Goal: Task Accomplishment & Management: Complete application form

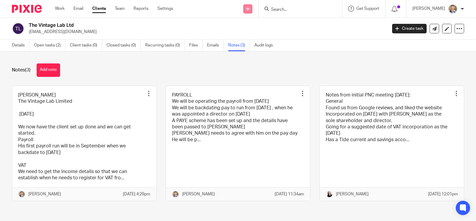
click at [252, 9] on link at bounding box center [248, 8] width 9 height 9
click at [244, 45] on link "Add client" at bounding box center [255, 45] width 37 height 9
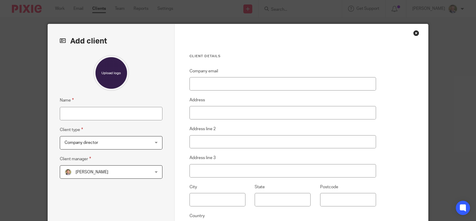
click at [413, 32] on div "Close this dialog window" at bounding box center [416, 33] width 6 height 6
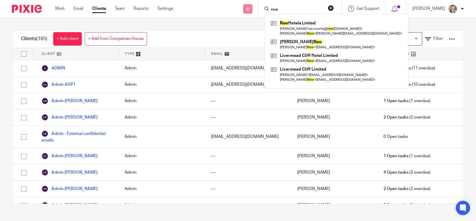
type input "rew"
click at [250, 7] on icon at bounding box center [248, 9] width 4 height 4
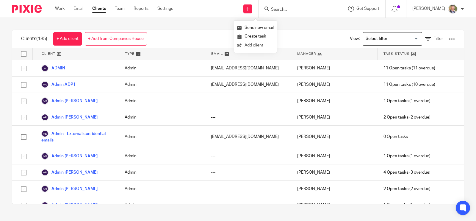
click at [255, 45] on link "Add client" at bounding box center [255, 45] width 37 height 9
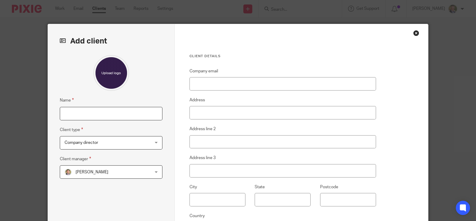
drag, startPoint x: 74, startPoint y: 114, endPoint x: 82, endPoint y: 114, distance: 8.0
click at [74, 114] on input "Name" at bounding box center [111, 113] width 103 height 13
type input "[PERSON_NAME]"
click at [144, 139] on div "Company director Company director" at bounding box center [111, 142] width 103 height 13
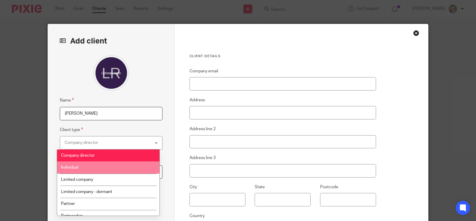
click at [121, 169] on li "Individual" at bounding box center [108, 167] width 102 height 12
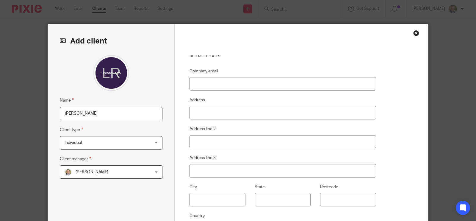
click at [154, 173] on div "Alastair McDade Alastair McDade" at bounding box center [111, 171] width 103 height 13
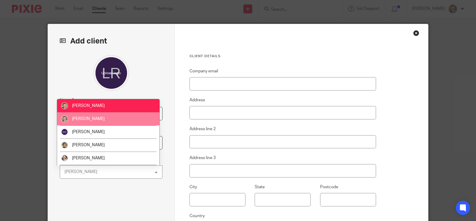
click at [95, 120] on span "[PERSON_NAME]" at bounding box center [88, 119] width 33 height 4
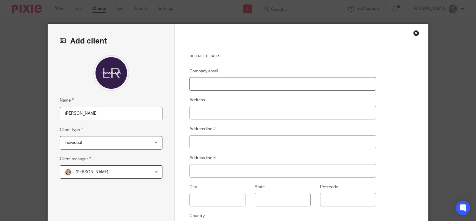
click at [225, 81] on input "Company email" at bounding box center [283, 83] width 187 height 13
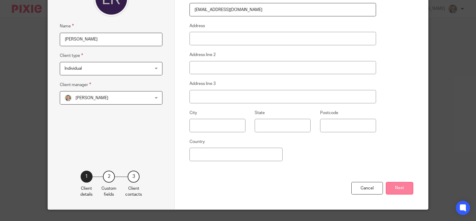
type input "[EMAIL_ADDRESS][DOMAIN_NAME]"
click at [392, 184] on button "Next" at bounding box center [399, 188] width 27 height 13
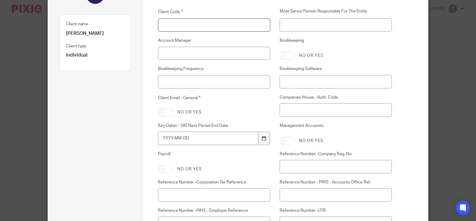
click at [183, 23] on input "Client Code" at bounding box center [214, 24] width 113 height 13
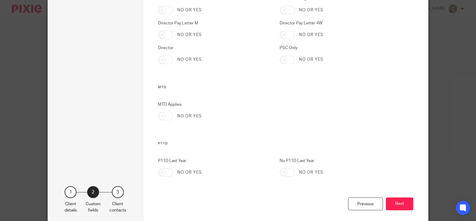
scroll to position [1740, 0]
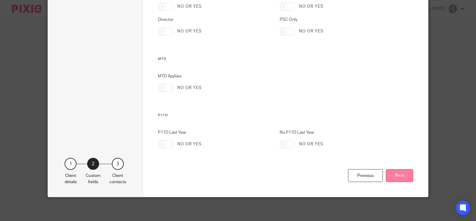
type input "L034B"
click at [398, 175] on button "Next" at bounding box center [399, 175] width 27 height 13
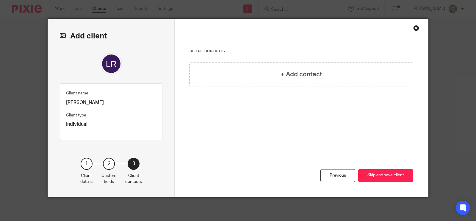
scroll to position [4, 0]
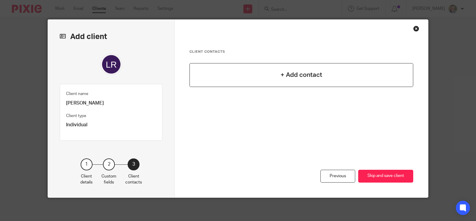
click at [299, 83] on div "+ Add contact" at bounding box center [302, 75] width 224 height 24
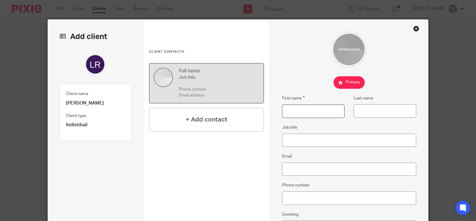
click at [299, 108] on input "First name" at bounding box center [313, 110] width 63 height 13
type input "Laetita"
type input "rew"
drag, startPoint x: 302, startPoint y: 138, endPoint x: 285, endPoint y: 166, distance: 33.0
click at [285, 166] on input "Email" at bounding box center [349, 169] width 135 height 13
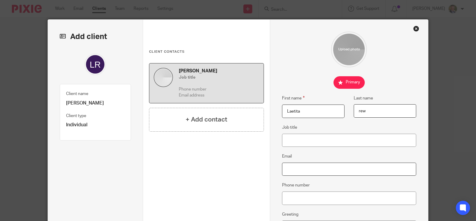
paste input "Laetitiarew@me.com"
click at [286, 169] on input "Laetitiarew@me.com" at bounding box center [349, 169] width 135 height 13
click at [369, 168] on input "[EMAIL_ADDRESS][DOMAIN_NAME]" at bounding box center [349, 169] width 135 height 13
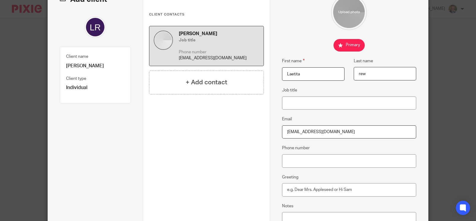
type input "[EMAIL_ADDRESS][DOMAIN_NAME]"
click at [357, 72] on input "rew" at bounding box center [385, 73] width 63 height 13
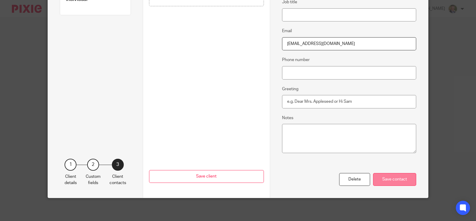
type input "Rew"
click at [387, 178] on div "Save contact" at bounding box center [394, 179] width 43 height 13
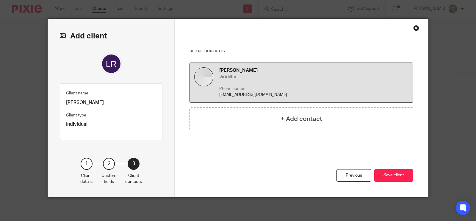
scroll to position [4, 0]
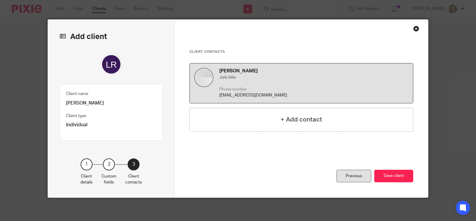
click at [358, 177] on div "Previous" at bounding box center [354, 176] width 35 height 13
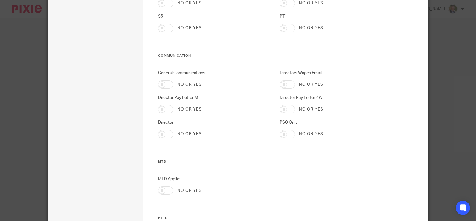
scroll to position [1740, 0]
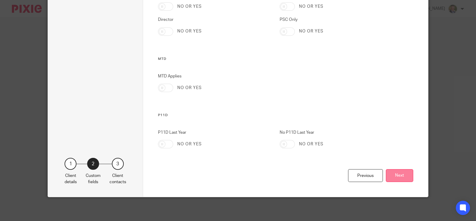
click at [395, 170] on button "Next" at bounding box center [399, 175] width 27 height 13
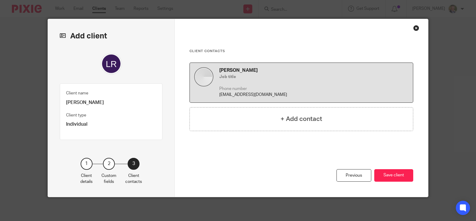
scroll to position [4, 0]
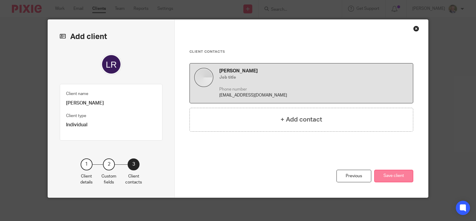
click at [397, 174] on button "Save client" at bounding box center [393, 176] width 39 height 13
click at [394, 175] on button "Save client" at bounding box center [393, 176] width 39 height 13
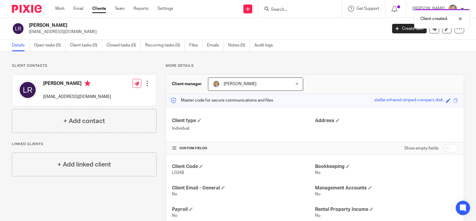
click at [147, 80] on div at bounding box center [147, 83] width 6 height 6
click at [116, 95] on link "Edit contact" at bounding box center [118, 96] width 57 height 9
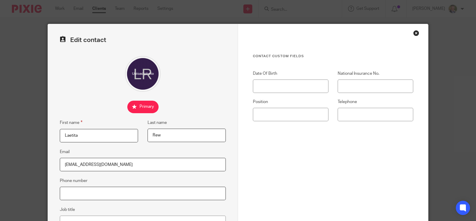
click at [121, 188] on input "Phone number" at bounding box center [143, 193] width 166 height 13
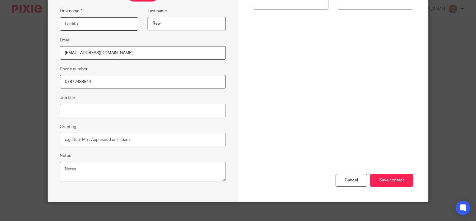
scroll to position [116, 0]
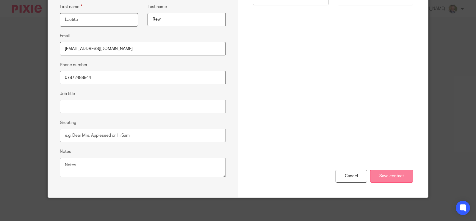
type input "07872488844"
click at [388, 175] on input "Save contact" at bounding box center [391, 176] width 43 height 13
click at [396, 175] on input "Save contact" at bounding box center [391, 176] width 43 height 13
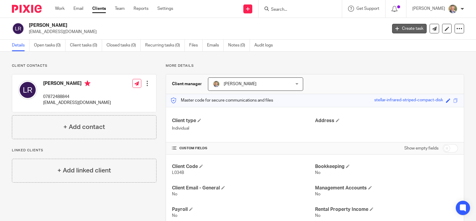
click at [413, 26] on link "Create task" at bounding box center [409, 29] width 35 height 10
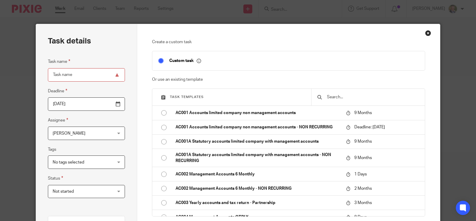
click at [333, 94] on input "text" at bounding box center [373, 97] width 93 height 7
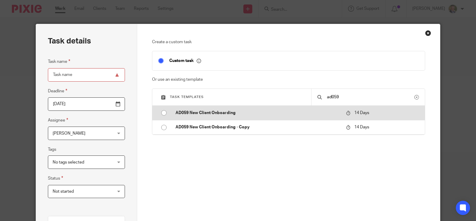
type input "ad059"
click at [198, 111] on p "AD059 New Client Onboarding" at bounding box center [258, 113] width 165 height 6
type input "2025-09-02"
type input "AD059 New Client Onboarding"
checkbox input "false"
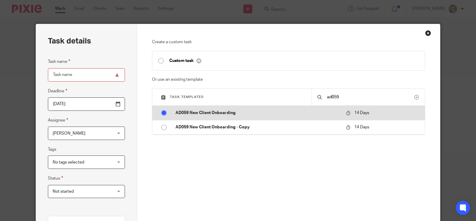
radio input "true"
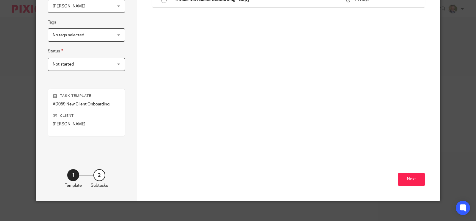
scroll to position [127, 0]
click at [409, 179] on button "Next" at bounding box center [411, 179] width 27 height 13
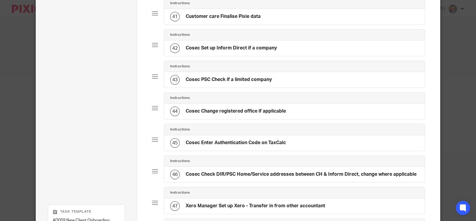
scroll to position [1468, 0]
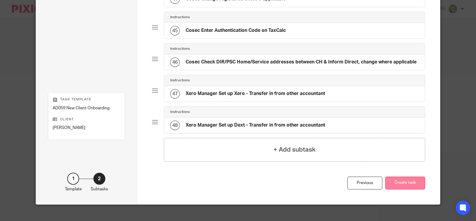
click at [406, 177] on button "Create task" at bounding box center [405, 183] width 40 height 13
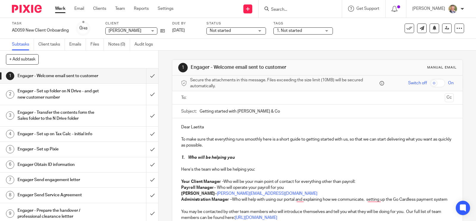
click at [200, 98] on input "text" at bounding box center [317, 97] width 250 height 7
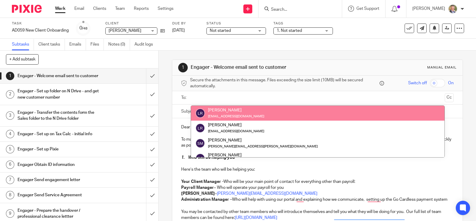
drag, startPoint x: 380, startPoint y: 29, endPoint x: 372, endPoint y: 37, distance: 11.4
click at [379, 30] on div "Task AD059 New Client Onboarding Save AD059 New Client Onboarding 0 /48 Client …" at bounding box center [200, 28] width 377 height 14
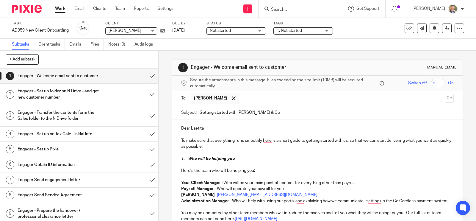
scroll to position [74, 0]
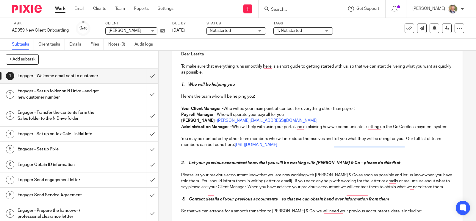
click at [237, 112] on p "Payroll Manager – Who will operate your payroll for you" at bounding box center [317, 115] width 273 height 6
click at [359, 106] on p "Your Client Manager - Who will be your main point of contact for everything oth…" at bounding box center [317, 109] width 273 height 6
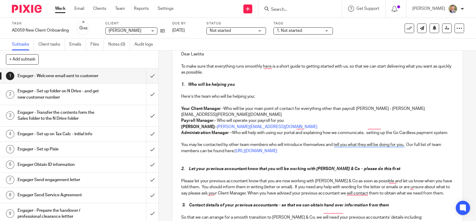
click at [296, 111] on p "Your Client Manager - Who will be your main point of contact for everything oth…" at bounding box center [317, 112] width 273 height 12
drag, startPoint x: 292, startPoint y: 113, endPoint x: 283, endPoint y: 113, distance: 8.6
click at [283, 118] on p "Payroll Manager – Who will operate your payroll for you" at bounding box center [317, 121] width 273 height 6
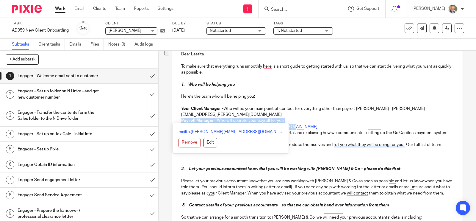
drag, startPoint x: 284, startPoint y: 120, endPoint x: 176, endPoint y: 117, distance: 107.8
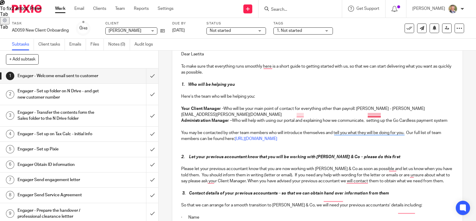
click at [367, 118] on p "Administration Manager – Who will help with using our portal and explaining how…" at bounding box center [317, 121] width 273 height 6
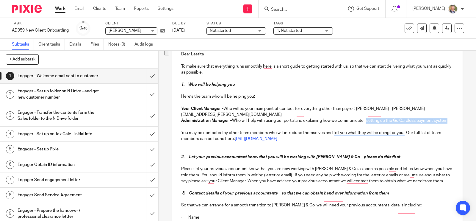
drag, startPoint x: 366, startPoint y: 114, endPoint x: 438, endPoint y: 120, distance: 72.5
click at [438, 120] on p "Administration Manager – Who will help with using our portal and explaining how…" at bounding box center [317, 121] width 273 height 6
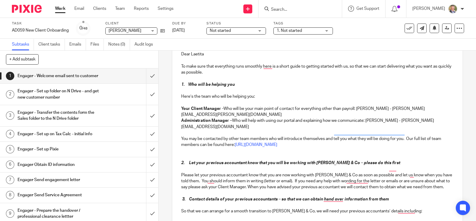
click at [296, 130] on p "To enrich screen reader interactions, please activate Accessibility in Grammarl…" at bounding box center [317, 133] width 273 height 6
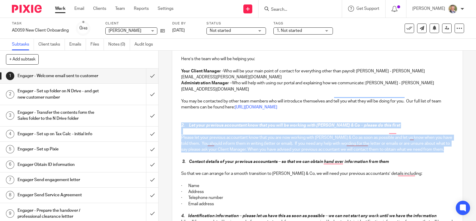
drag, startPoint x: 185, startPoint y: 143, endPoint x: 167, endPoint y: 117, distance: 31.9
click at [167, 117] on div "1 Engager - Welcome email sent to customer Manual email Secure the attachments …" at bounding box center [318, 136] width 318 height 170
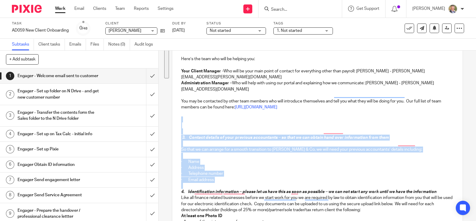
drag, startPoint x: 219, startPoint y: 177, endPoint x: 179, endPoint y: 117, distance: 71.8
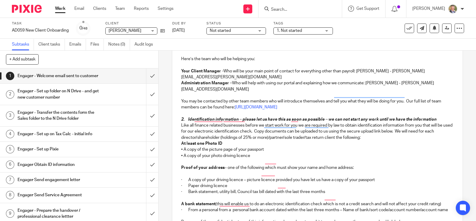
scroll to position [186, 0]
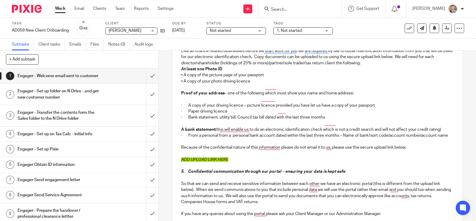
click at [178, 62] on div "Dear Laetita To make sure that everything runs smoothly here is a short guide t…" at bounding box center [317, 158] width 291 height 451
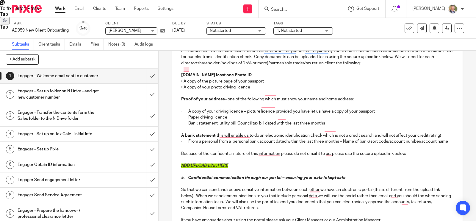
click at [176, 93] on div "Dear Laetita To make sure that everything runs smoothly here is a short guide t…" at bounding box center [317, 161] width 291 height 457
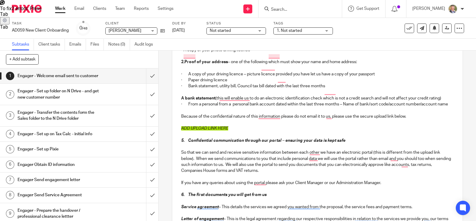
click at [178, 93] on div "Dear Laetita To make sure that everything runs smoothly here is a short guide t…" at bounding box center [317, 124] width 291 height 457
click at [177, 135] on div "Dear Laetita To make sure that everything runs smoothly here is a short guide t…" at bounding box center [317, 124] width 291 height 457
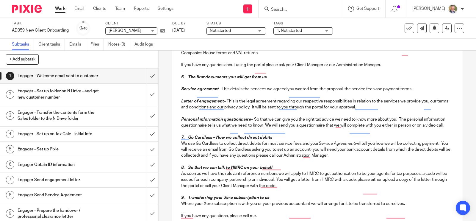
scroll to position [414, 0]
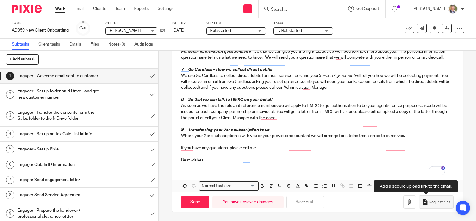
click at [428, 199] on button "Request files" at bounding box center [436, 201] width 35 height 13
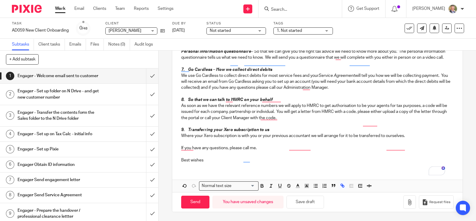
scroll to position [266, 0]
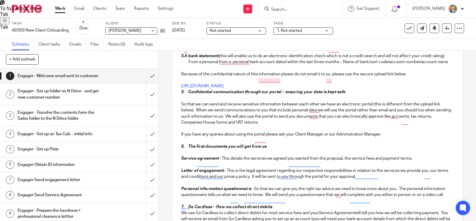
click at [178, 98] on div "Dear Laetita To make sure that everything runs smoothly here is a short guide t…" at bounding box center [317, 79] width 291 height 451
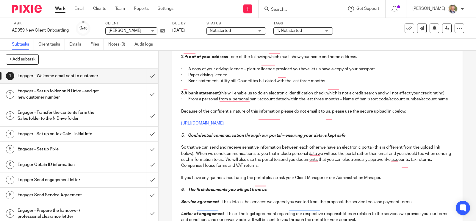
scroll to position [154, 0]
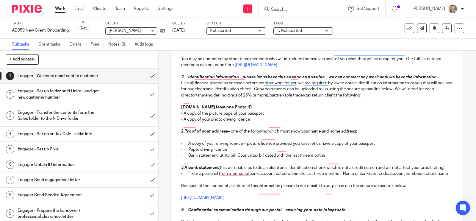
click at [181, 105] on strong "1.At least one Photo ID" at bounding box center [216, 107] width 71 height 4
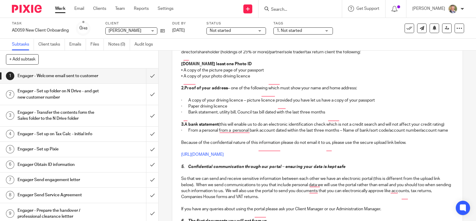
scroll to position [160, 0]
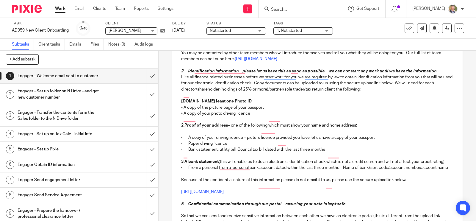
click at [181, 99] on strong "1.At least one Photo ID" at bounding box center [216, 101] width 71 height 4
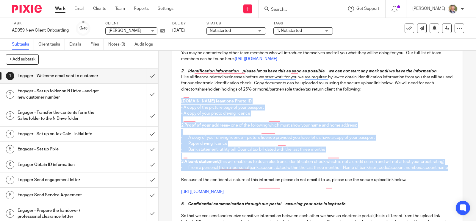
drag, startPoint x: 191, startPoint y: 174, endPoint x: 177, endPoint y: 95, distance: 80.9
click at [177, 95] on div "Dear Laetita To make sure that everything runs smoothly here is a short guide t…" at bounding box center [317, 188] width 291 height 457
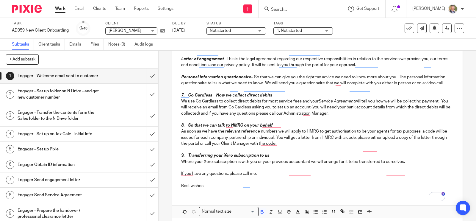
scroll to position [420, 0]
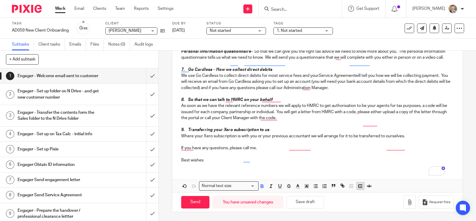
click at [360, 186] on line "button" at bounding box center [361, 186] width 2 height 0
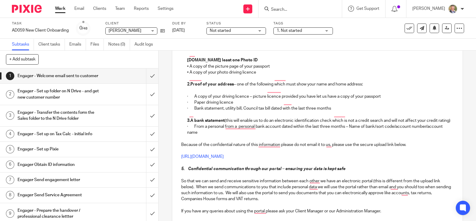
scroll to position [89, 0]
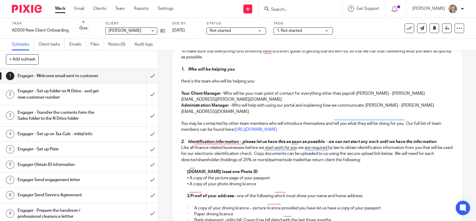
click at [284, 175] on p "• A copy of the picture page of your passport" at bounding box center [320, 178] width 267 height 6
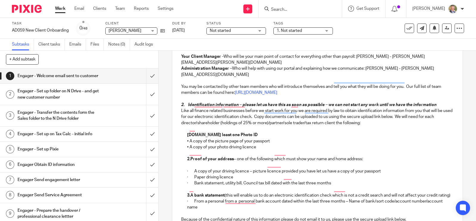
scroll to position [201, 0]
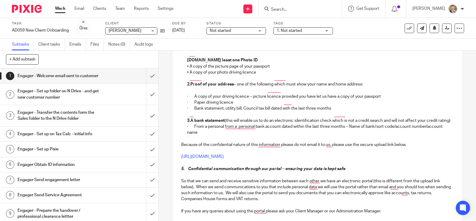
click at [176, 167] on div "Dear Laetita To make sure that everything runs smoothly here is a short guide t…" at bounding box center [317, 149] width 291 height 463
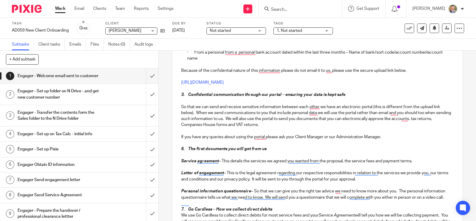
click at [178, 149] on div "Dear Laetita To make sure that everything runs smoothly here is a short guide t…" at bounding box center [317, 75] width 291 height 463
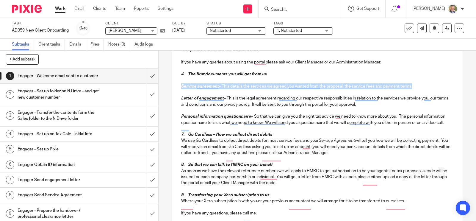
drag, startPoint x: 177, startPoint y: 86, endPoint x: 423, endPoint y: 87, distance: 245.6
click at [423, 87] on div "Dear Laetita To make sure that everything runs smoothly here is a short guide t…" at bounding box center [317, 1] width 291 height 463
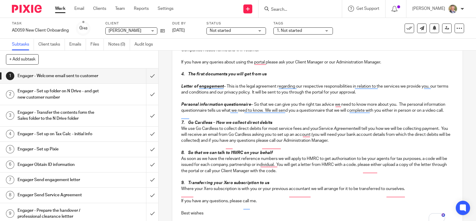
drag, startPoint x: 360, startPoint y: 146, endPoint x: 171, endPoint y: 124, distance: 190.3
click at [337, 150] on p "To enrich screen reader interactions, please activate Accessibility in Grammarl…" at bounding box center [317, 147] width 273 height 6
drag, startPoint x: 359, startPoint y: 145, endPoint x: 174, endPoint y: 129, distance: 186.1
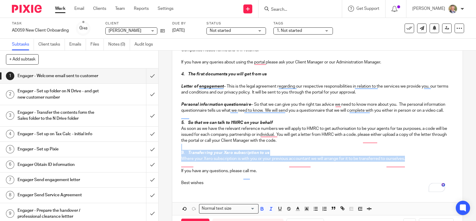
drag, startPoint x: 406, startPoint y: 165, endPoint x: 347, endPoint y: 188, distance: 63.3
click at [154, 155] on div "+ Add subtask Cancel + Add 1 Engager - Welcome email sent to customer 2 Engager…" at bounding box center [238, 136] width 476 height 170
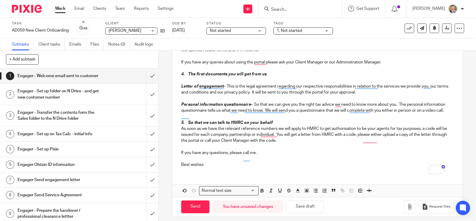
click at [308, 168] on p "Best wishes" at bounding box center [317, 165] width 273 height 6
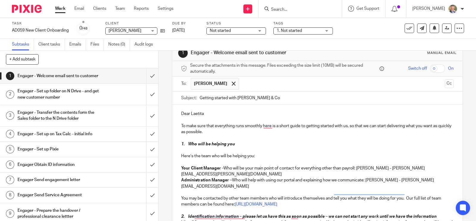
scroll to position [0, 0]
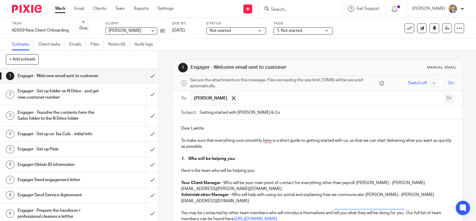
click at [445, 97] on button "Cc" at bounding box center [449, 98] width 9 height 9
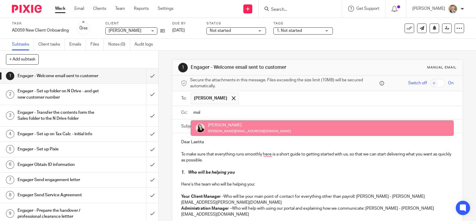
type input "mol"
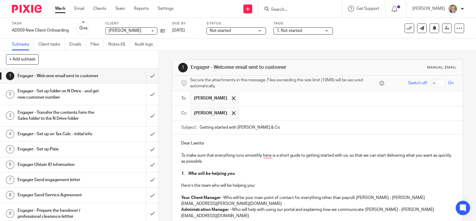
click at [269, 113] on input "text" at bounding box center [346, 113] width 209 height 12
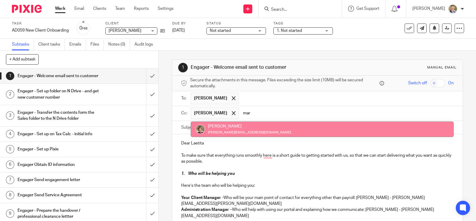
type input "mar"
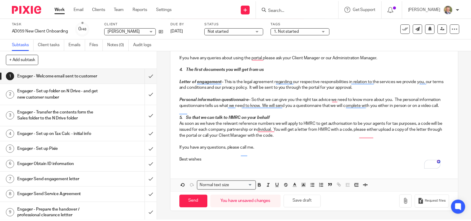
scroll to position [375, 0]
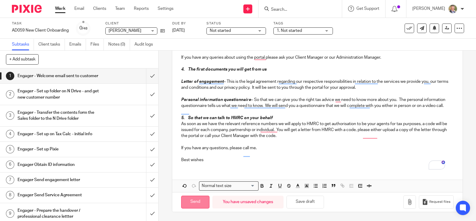
click at [200, 202] on input "Send" at bounding box center [195, 202] width 28 height 13
type input "Sent"
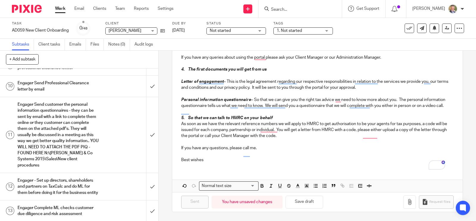
scroll to position [0, 0]
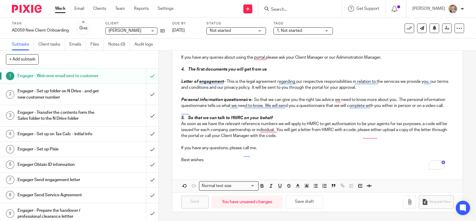
click at [88, 99] on h1 "Engager - Set up folder on N Drive - and get new customer number" at bounding box center [59, 94] width 82 height 15
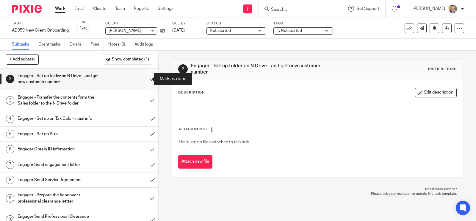
click at [143, 80] on input "submit" at bounding box center [79, 78] width 158 height 21
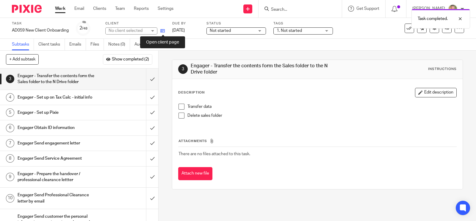
click at [163, 30] on icon at bounding box center [162, 31] width 4 height 4
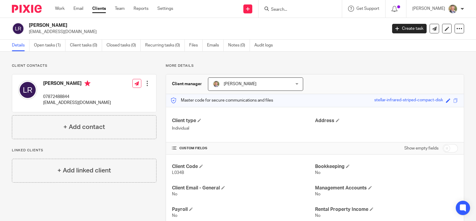
click at [196, 170] on p "L034B" at bounding box center [243, 173] width 143 height 6
click at [202, 166] on span at bounding box center [201, 166] width 4 height 4
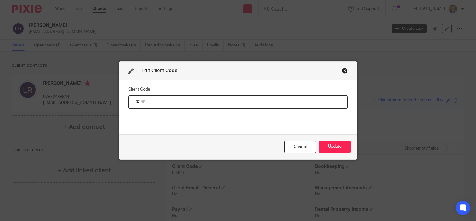
click at [159, 102] on input "L034B" at bounding box center [238, 101] width 220 height 13
type input "L034C"
click at [329, 146] on button "Update" at bounding box center [335, 147] width 32 height 13
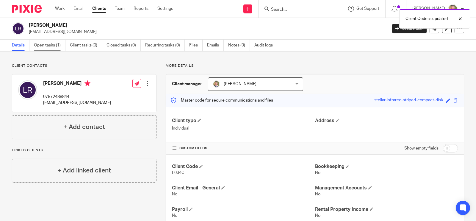
click at [49, 45] on link "Open tasks (1)" at bounding box center [50, 46] width 32 height 12
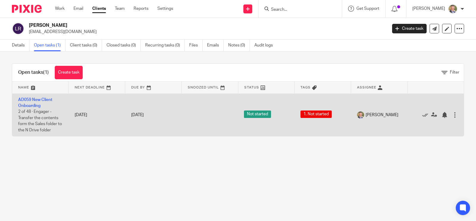
click at [35, 102] on td "AD059 New Client Onboarding 2 of 48 · Engager - Transfer the contents form the …" at bounding box center [40, 114] width 57 height 43
click at [42, 100] on link "AD059 New Client Onboarding" at bounding box center [35, 103] width 34 height 10
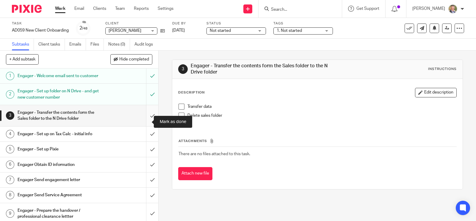
click at [146, 123] on input "submit" at bounding box center [79, 115] width 158 height 21
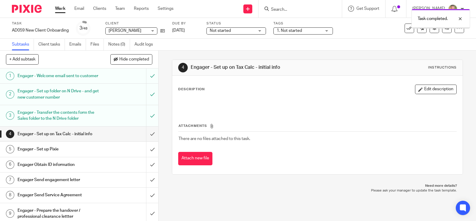
click at [131, 59] on span "Hide completed" at bounding box center [134, 59] width 30 height 5
